Goal: Transaction & Acquisition: Purchase product/service

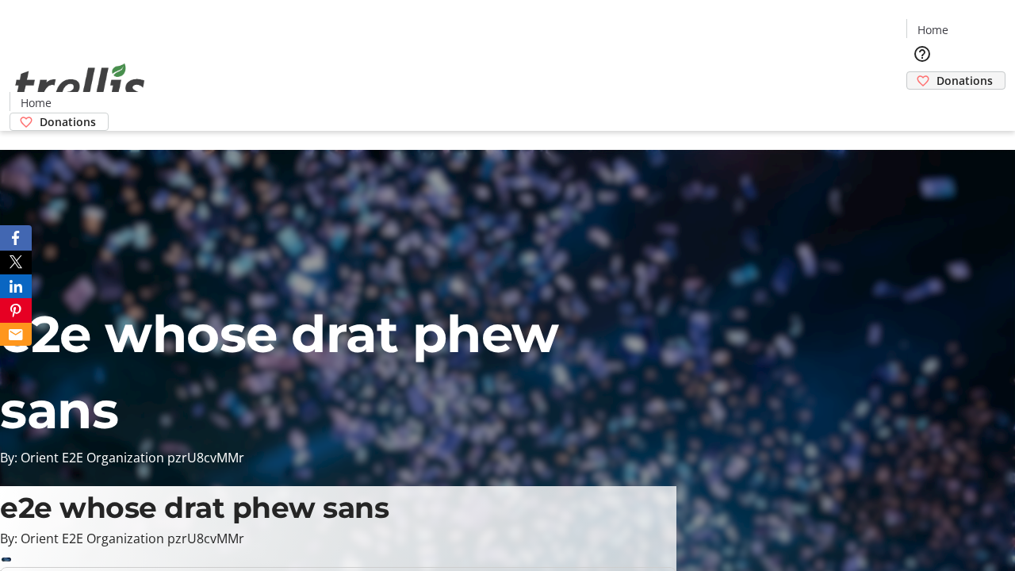
click at [936, 72] on span "Donations" at bounding box center [964, 80] width 56 height 17
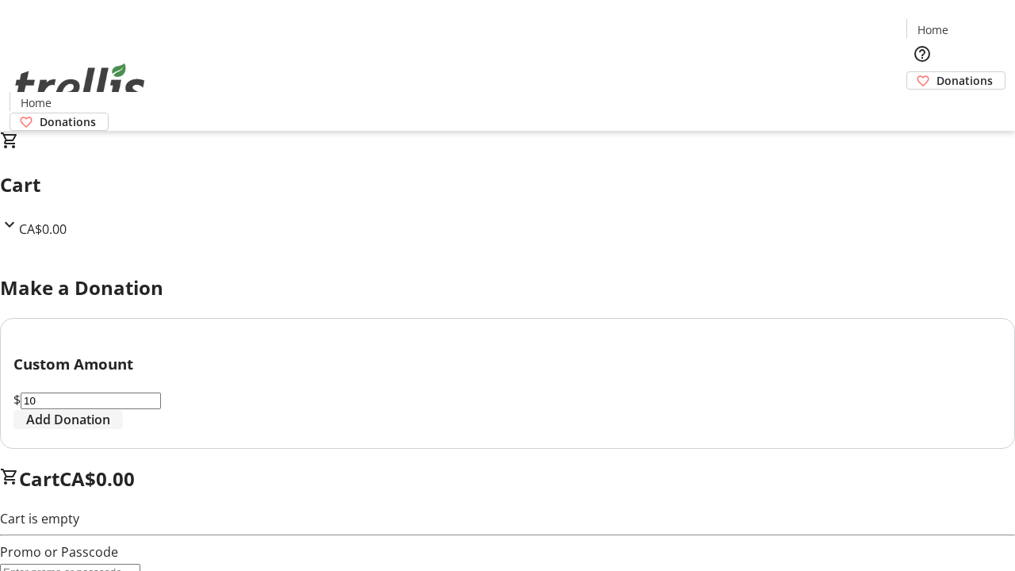
click at [110, 429] on span "Add Donation" at bounding box center [68, 419] width 84 height 19
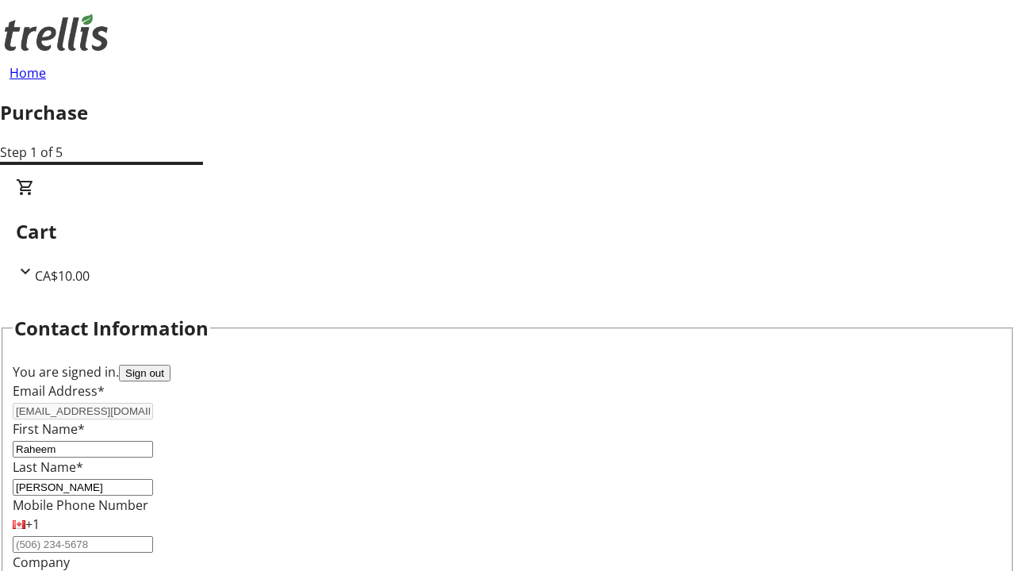
select select "CA"
type input "[STREET_ADDRESS][PERSON_NAME]"
type input "Kelowna"
select select "BC"
type input "Kelowna"
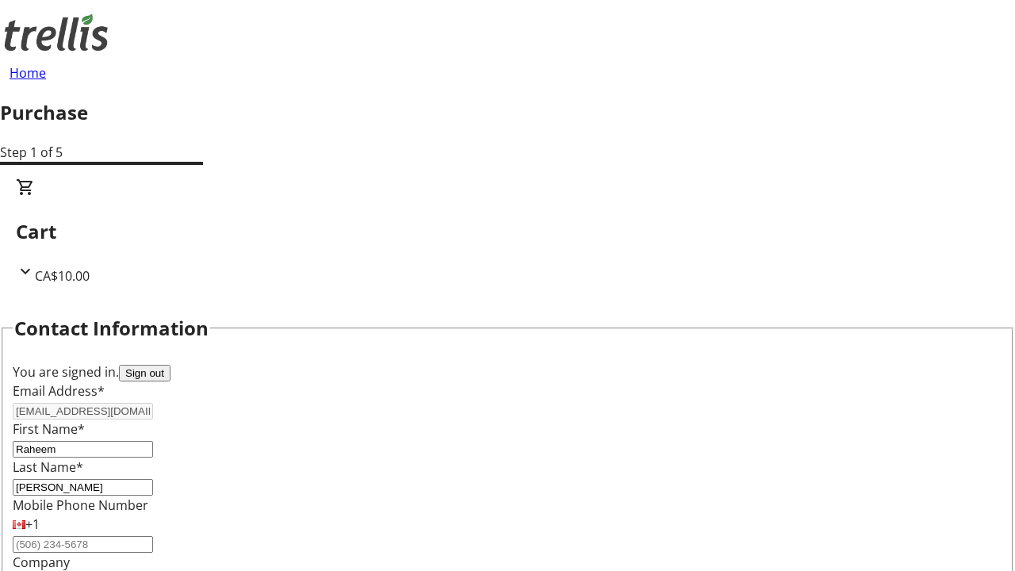
type input "V1Y 0C2"
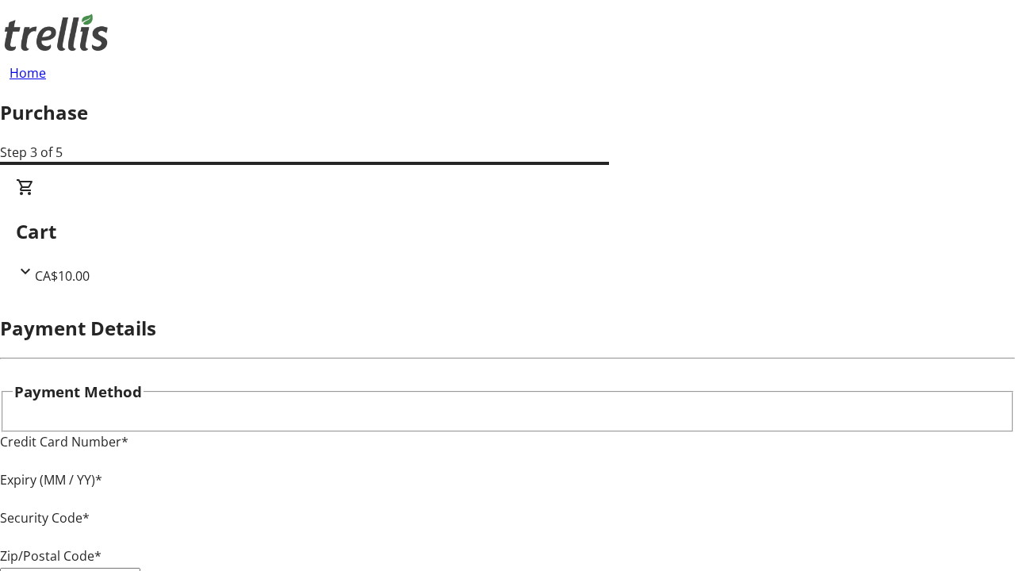
type input "V1Y 0C2"
